Goal: Task Accomplishment & Management: Manage account settings

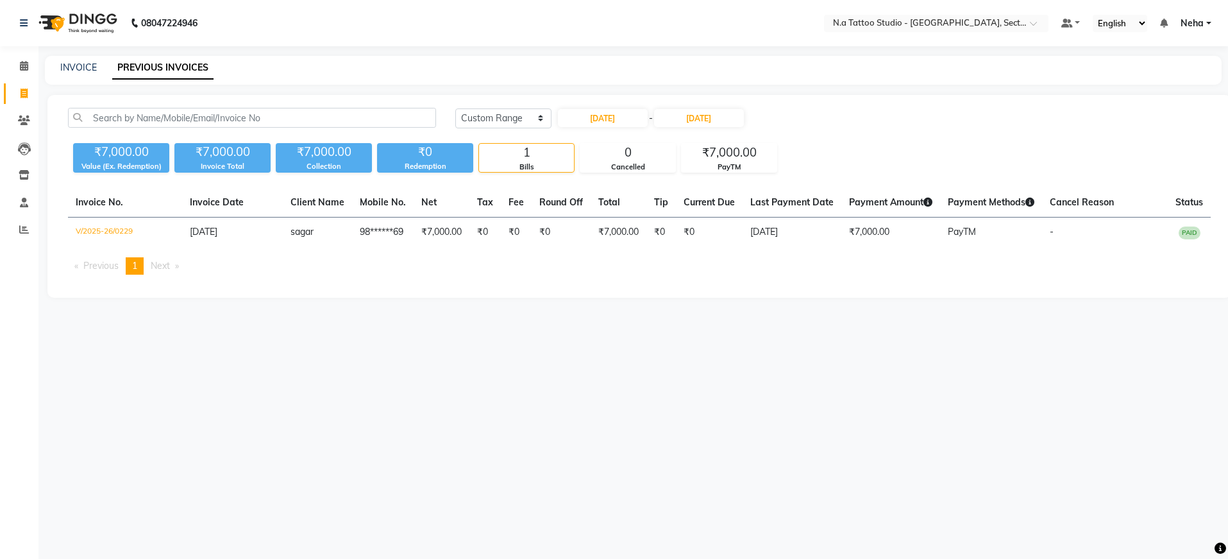
select select "range"
click at [941, 28] on input "text" at bounding box center [924, 24] width 186 height 13
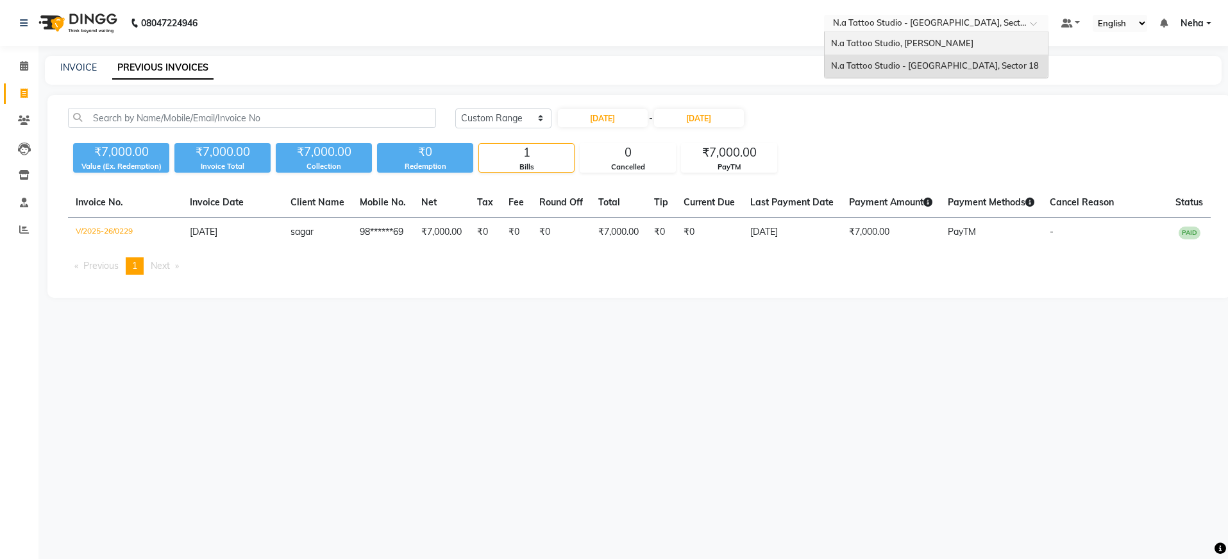
click at [939, 38] on span "N.a Tattoo Studio, [PERSON_NAME]" at bounding box center [902, 43] width 142 height 10
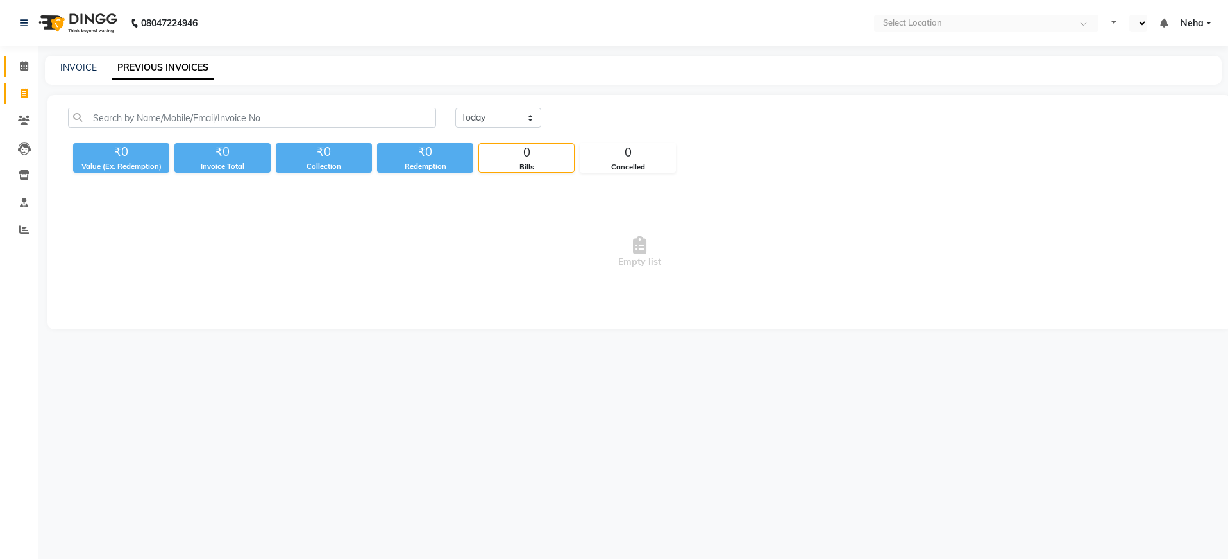
click at [16, 68] on span at bounding box center [24, 66] width 22 height 15
select select "en"
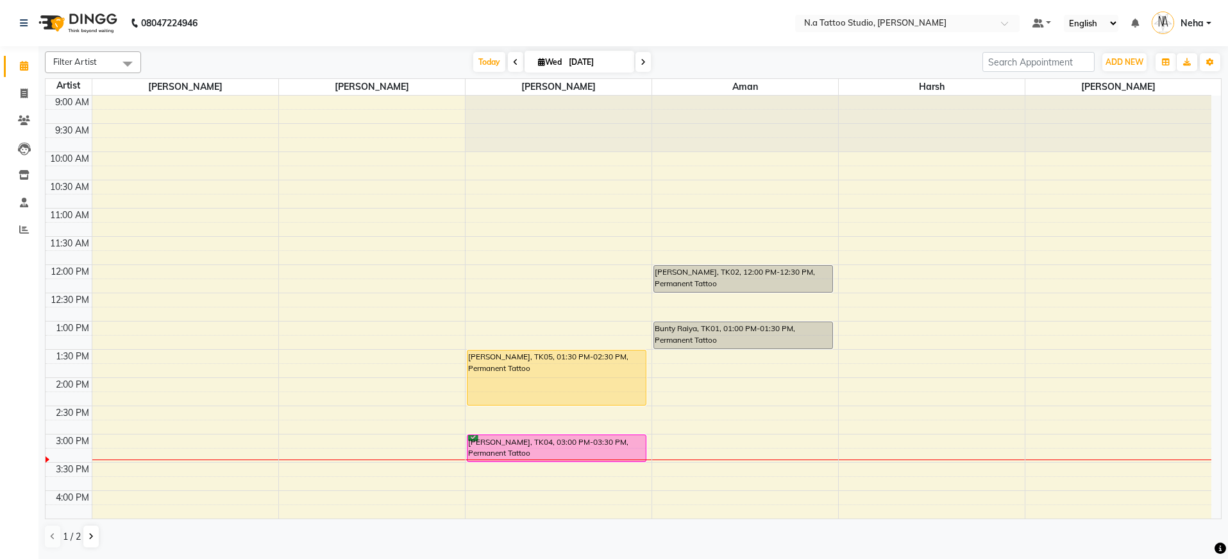
scroll to position [121, 0]
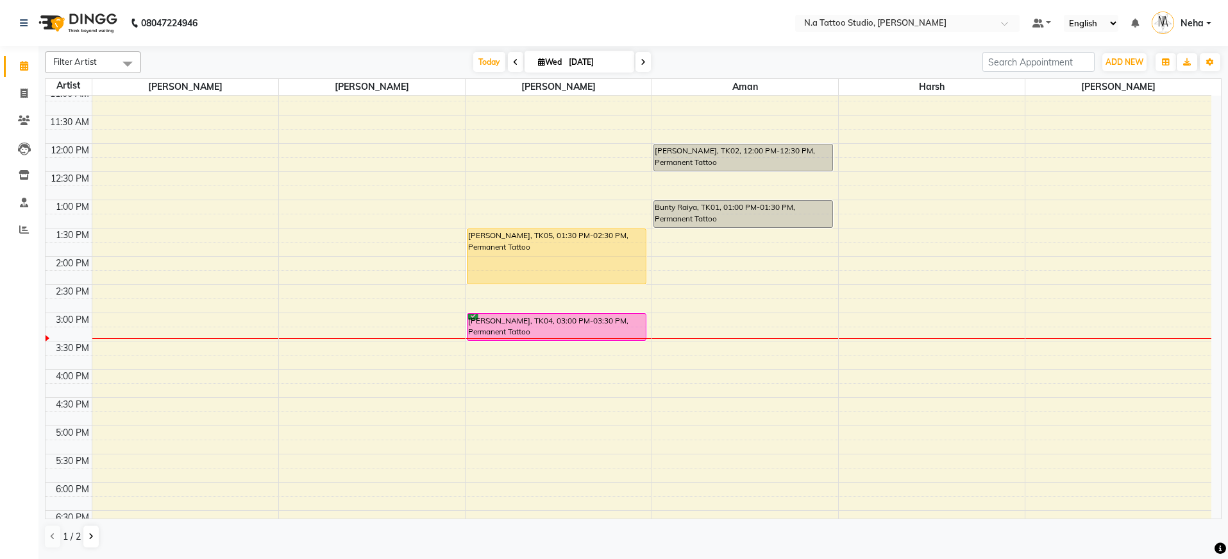
click at [602, 325] on div "[PERSON_NAME], TK04, 03:00 PM-03:30 PM, Permanent Tattoo" at bounding box center [557, 327] width 179 height 26
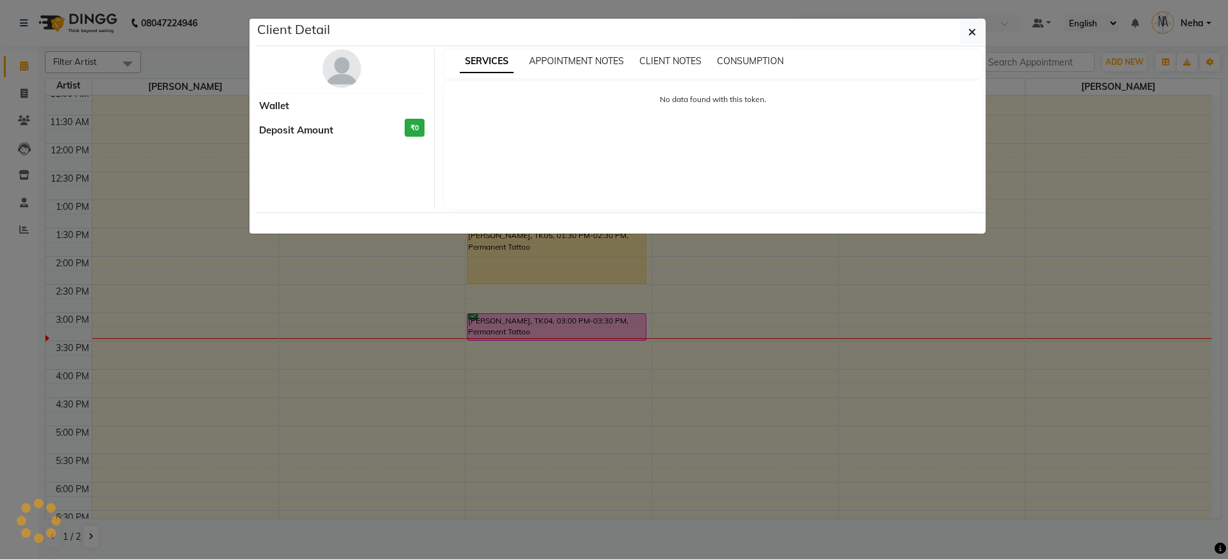
click at [598, 233] on div "Client Detail Wallet Deposit Amount ₹0 SERVICES APPOINTMENT NOTES CLIENT NOTES …" at bounding box center [621, 126] width 730 height 215
select select "6"
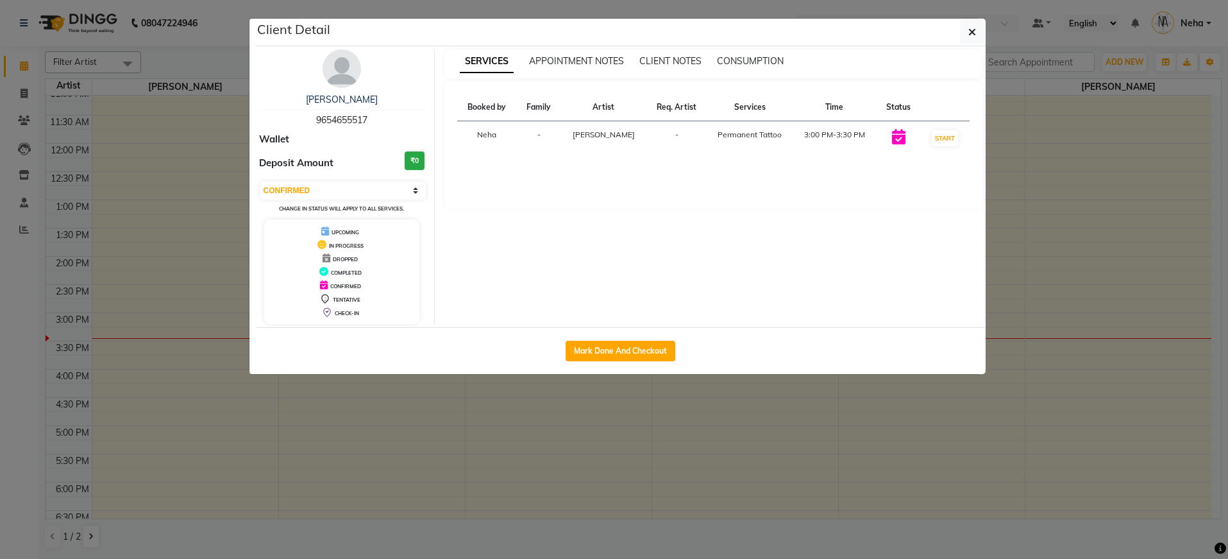
scroll to position [0, 0]
click at [327, 116] on span "9654655517" at bounding box center [341, 120] width 51 height 12
copy span "9654655517"
click at [964, 33] on button "button" at bounding box center [972, 32] width 24 height 24
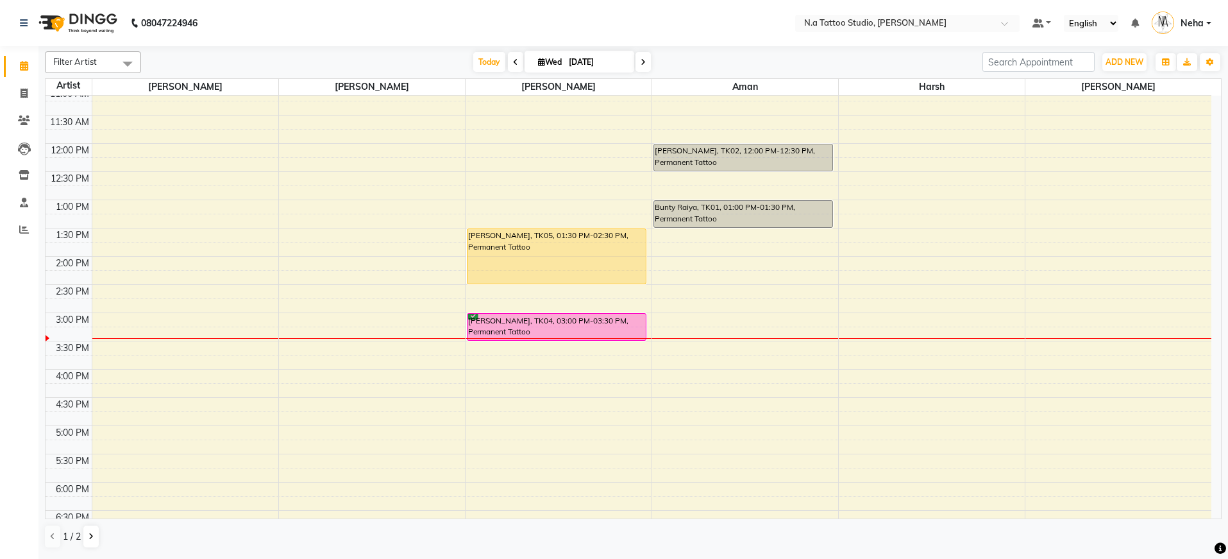
click at [132, 65] on span at bounding box center [128, 63] width 26 height 24
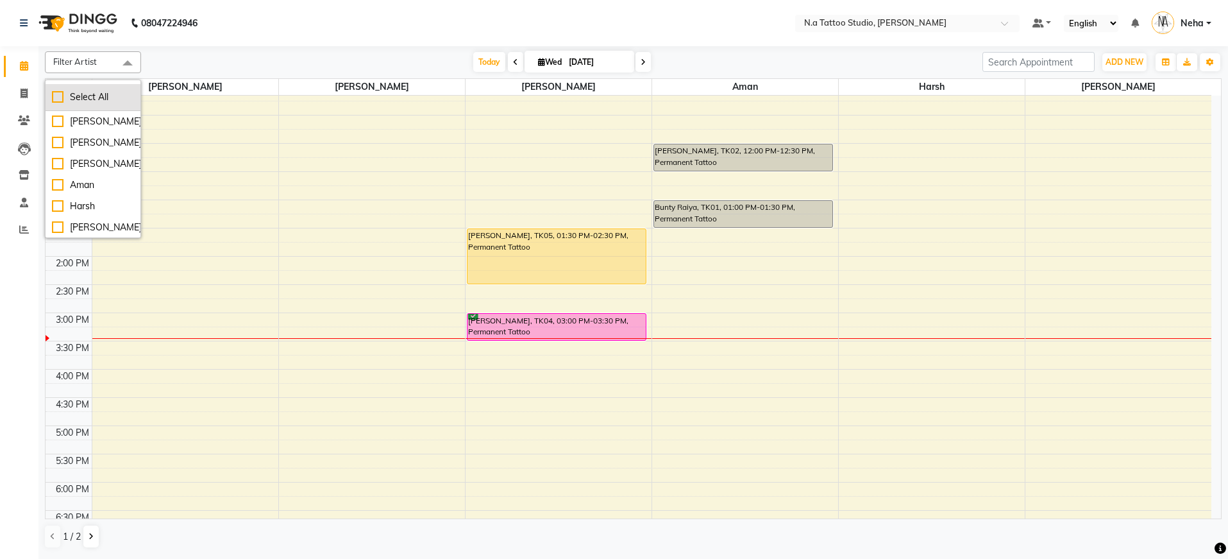
click at [121, 96] on div "Select All" at bounding box center [93, 96] width 82 height 13
checkbox input "true"
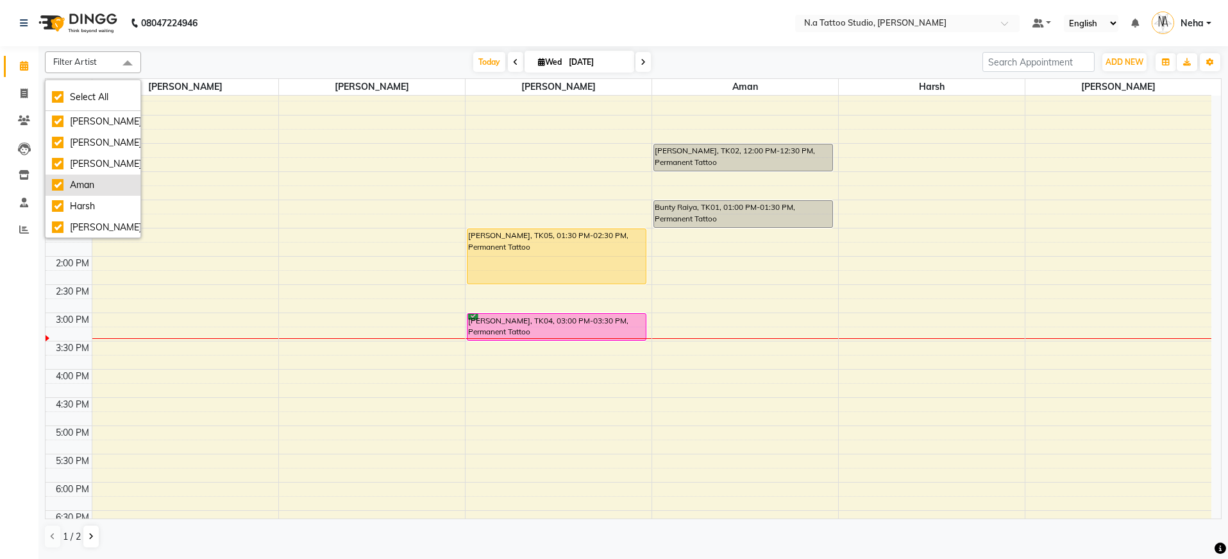
checkbox input "true"
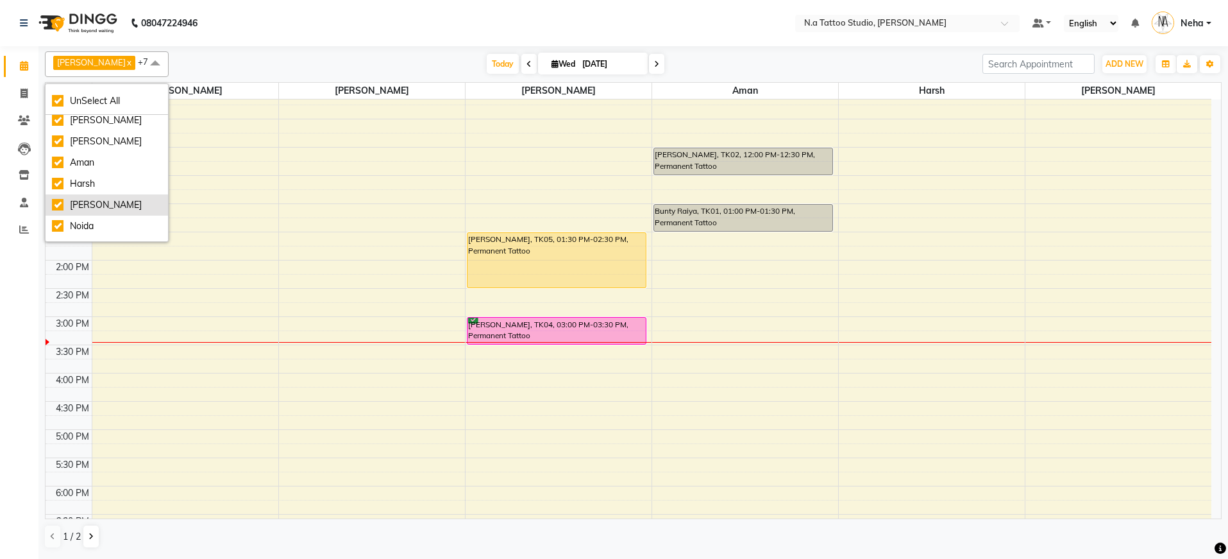
scroll to position [43, 0]
drag, startPoint x: 83, startPoint y: 209, endPoint x: 282, endPoint y: 4, distance: 284.8
click at [84, 208] on div "Noida" at bounding box center [107, 209] width 110 height 13
checkbox input "false"
